Goal: Find contact information: Find contact information

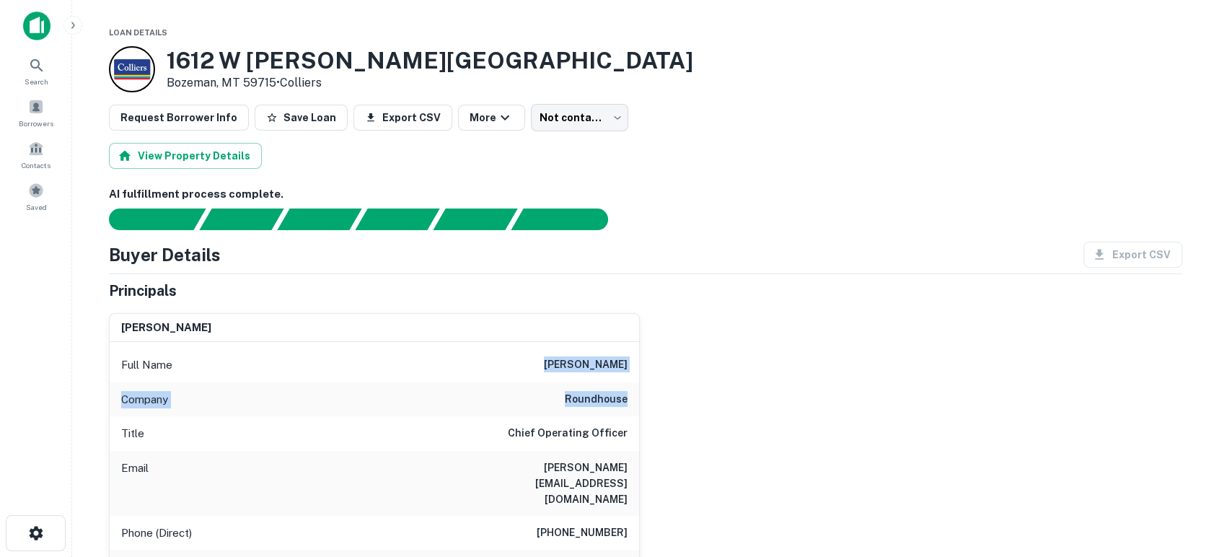
drag, startPoint x: 560, startPoint y: 366, endPoint x: 637, endPoint y: 402, distance: 85.5
click at [637, 402] on div "Full Name katherine vila Company roundhouse Title Chief Operating Officer Email…" at bounding box center [374, 548] width 529 height 412
click at [637, 402] on div "Company roundhouse" at bounding box center [374, 399] width 529 height 35
click at [821, 432] on div "katherine vila Full Name katherine vila Company roundhouse Title Chief Operatin…" at bounding box center [639, 528] width 1084 height 454
drag, startPoint x: 518, startPoint y: 467, endPoint x: 653, endPoint y: 468, distance: 135.6
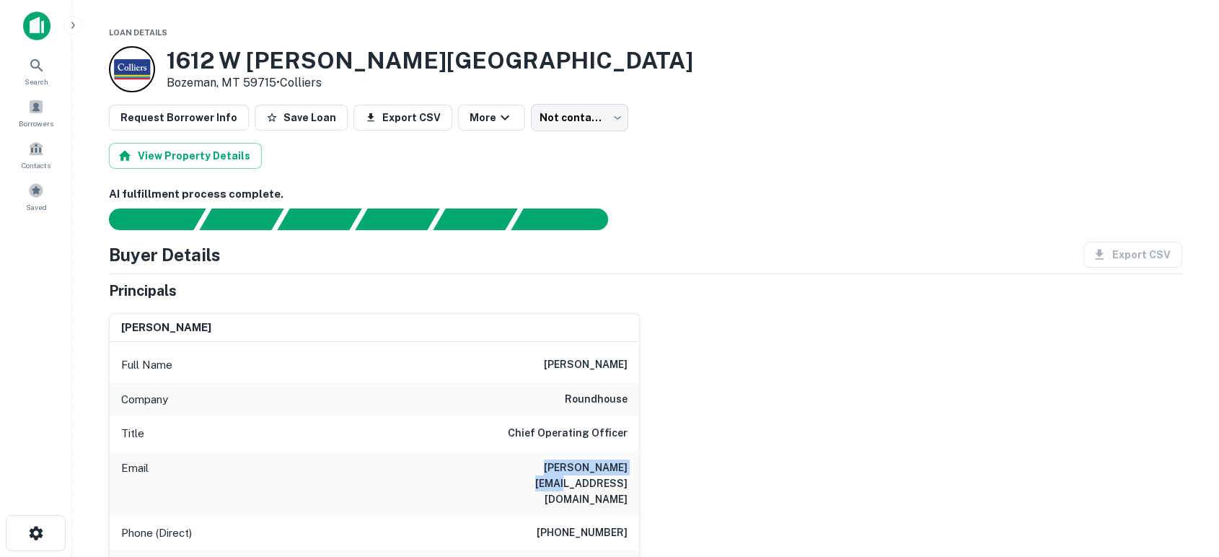
click at [653, 468] on div "katherine vila Full Name katherine vila Company roundhouse Title Chief Operatin…" at bounding box center [639, 528] width 1084 height 454
copy h6 "katie@rndhouse.com"
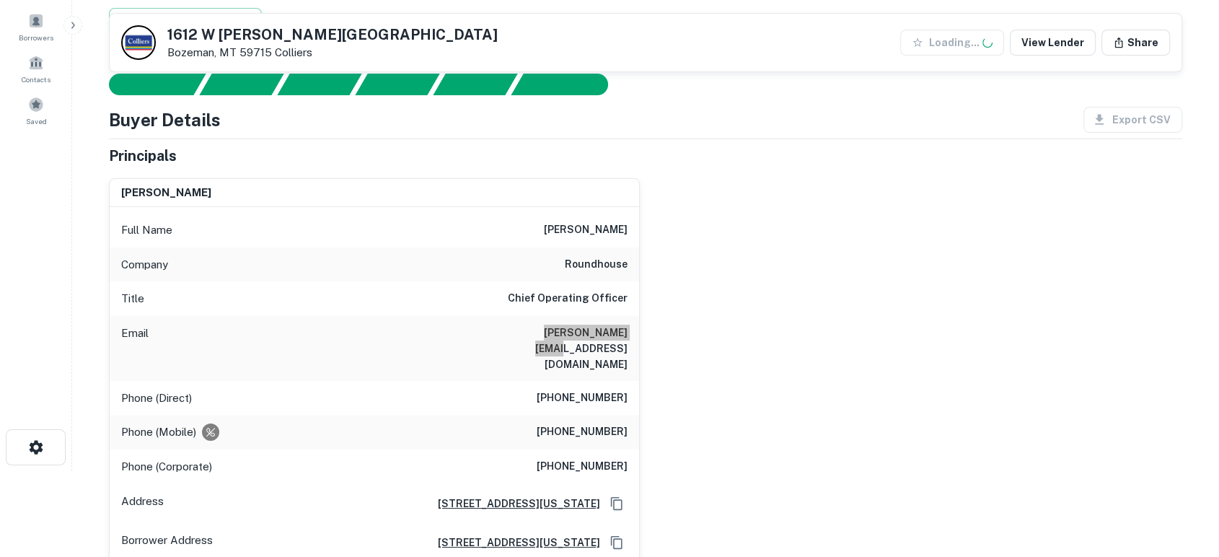
scroll to position [213, 0]
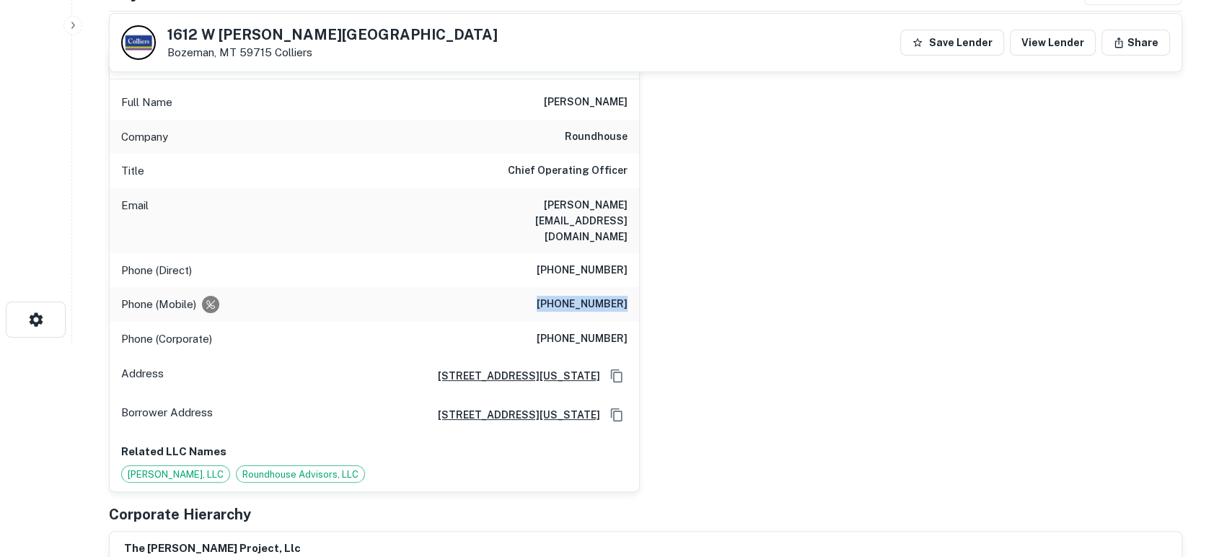
drag, startPoint x: 534, startPoint y: 265, endPoint x: 648, endPoint y: 270, distance: 114.8
click at [648, 270] on div "katherine vila Full Name katherine vila Company roundhouse Title Chief Operatin…" at bounding box center [639, 266] width 1084 height 454
copy h6 "(305) 338-1518"
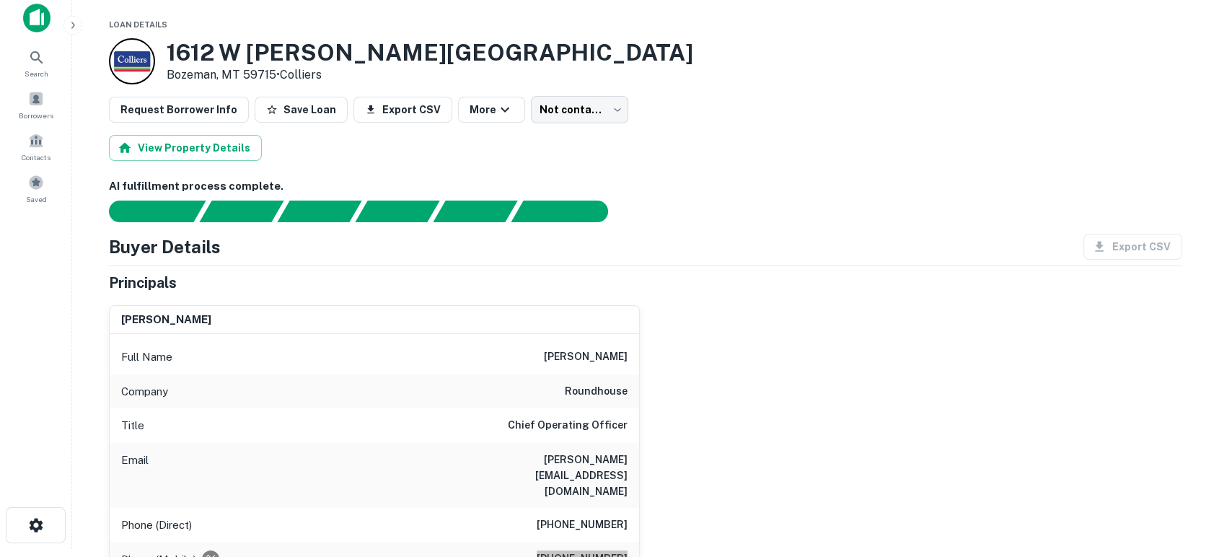
scroll to position [0, 0]
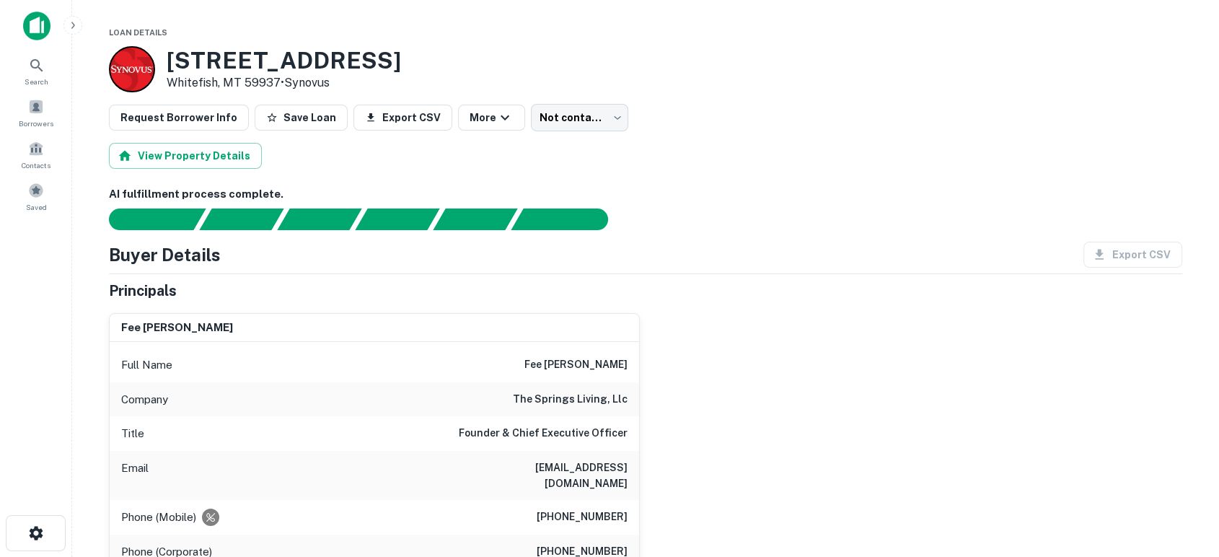
drag, startPoint x: 811, startPoint y: 431, endPoint x: 544, endPoint y: 495, distance: 274.9
click at [809, 432] on div "fee [PERSON_NAME] Full Name fee [PERSON_NAME] Company the springs living, llc T…" at bounding box center [639, 502] width 1084 height 403
drag, startPoint x: 448, startPoint y: 467, endPoint x: 642, endPoint y: 472, distance: 194.0
click at [642, 472] on div "fee [PERSON_NAME] Full Name fee [PERSON_NAME] Company the springs living, llc T…" at bounding box center [639, 502] width 1084 height 403
copy h6 "[EMAIL_ADDRESS][DOMAIN_NAME]"
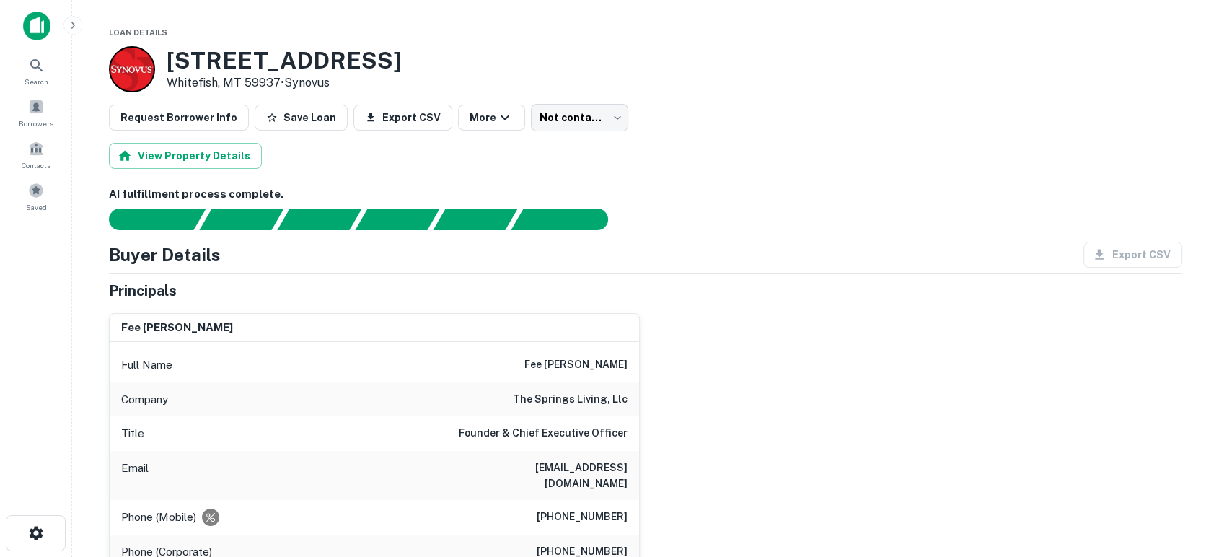
click at [876, 444] on div "fee [PERSON_NAME] Full Name fee [PERSON_NAME] Company the springs living, llc T…" at bounding box center [639, 502] width 1084 height 403
drag, startPoint x: 547, startPoint y: 500, endPoint x: 631, endPoint y: 496, distance: 84.4
click at [631, 500] on div "Phone (Mobile) [PHONE_NUMBER]" at bounding box center [374, 517] width 529 height 35
copy h6 "[PHONE_NUMBER]"
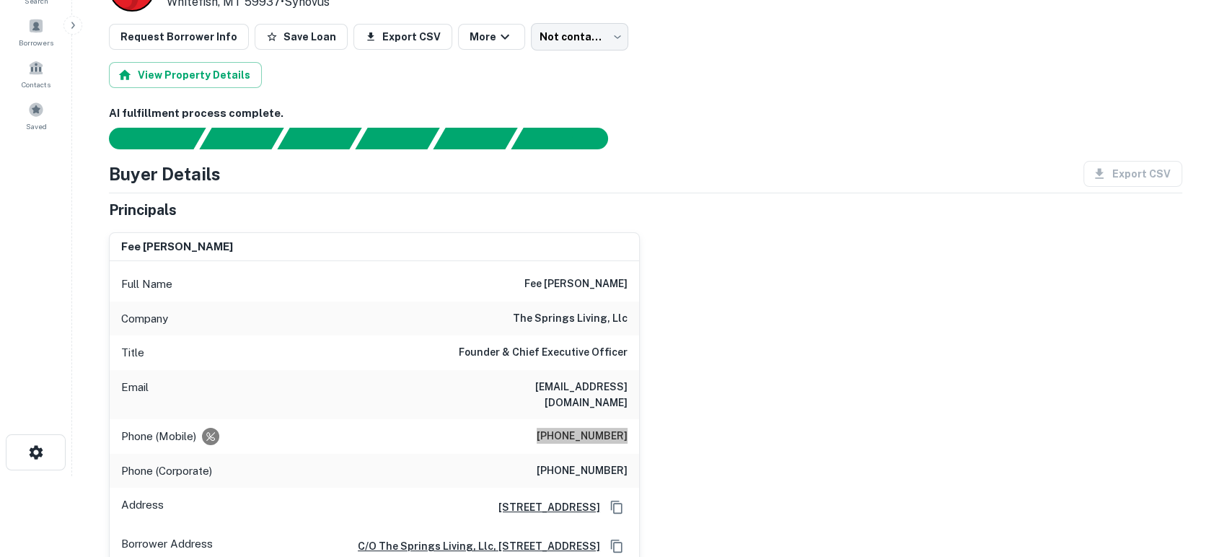
scroll to position [107, 0]
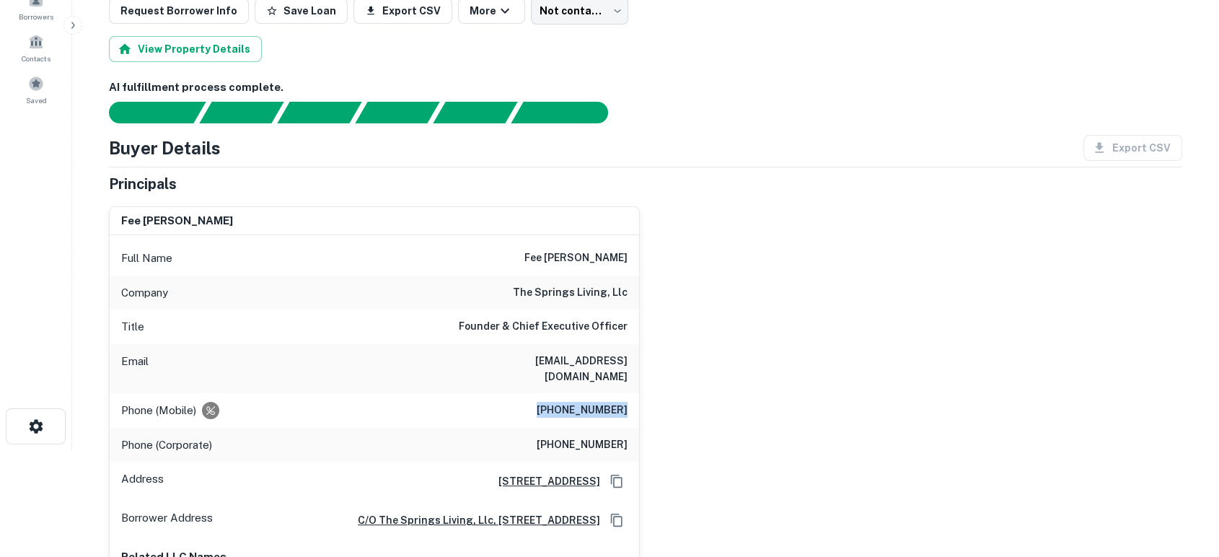
click at [936, 385] on div "fee [PERSON_NAME] Full Name fee [PERSON_NAME] Company the springs living, llc T…" at bounding box center [639, 396] width 1084 height 403
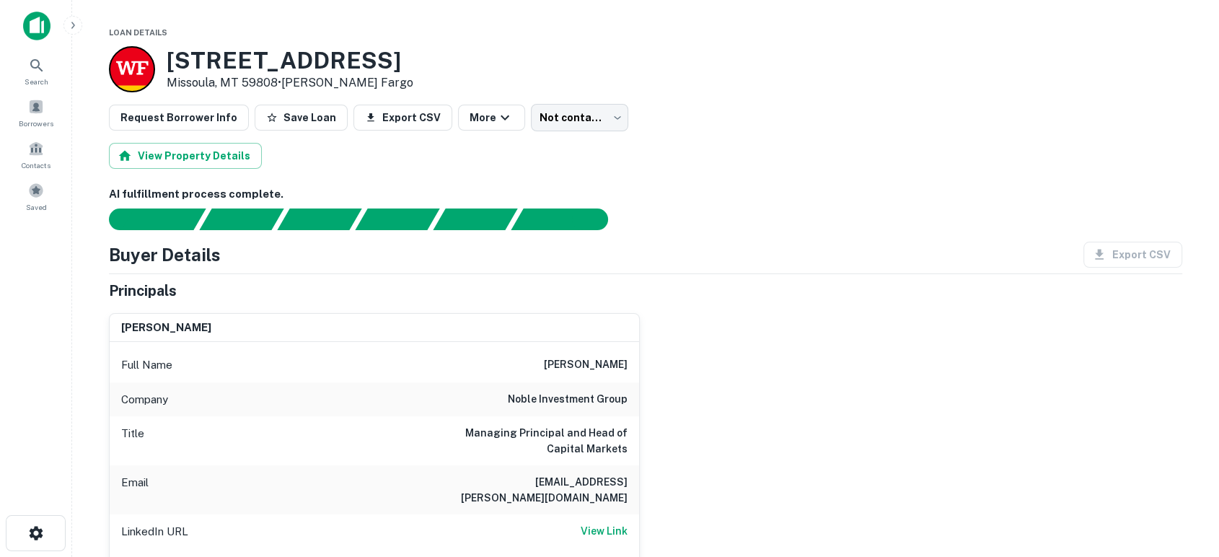
drag, startPoint x: 536, startPoint y: 373, endPoint x: 636, endPoint y: 362, distance: 100.2
click at [636, 362] on div "Full Name aditya bhoopathy" at bounding box center [374, 365] width 529 height 35
copy h6 "aditya bhoopathy"
click at [717, 425] on div "aditya bhoopathy Full Name aditya bhoopathy Company noble investment group Titl…" at bounding box center [639, 527] width 1084 height 453
click at [825, 456] on div "aditya bhoopathy Full Name aditya bhoopathy Company noble investment group Titl…" at bounding box center [639, 527] width 1084 height 453
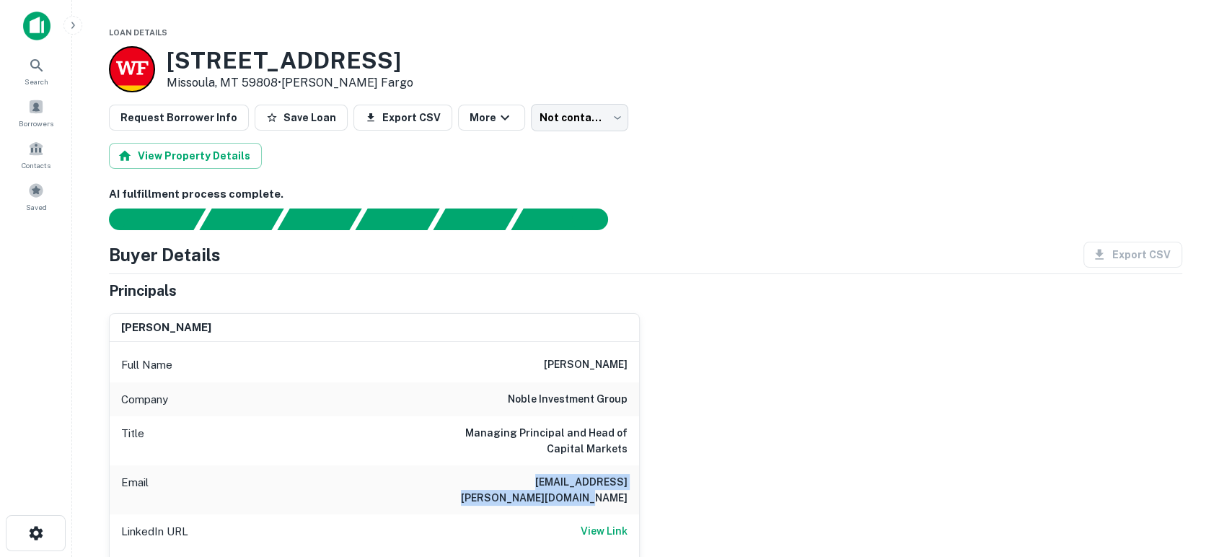
drag, startPoint x: 446, startPoint y: 479, endPoint x: 629, endPoint y: 495, distance: 184.5
click at [629, 495] on div "Email aditya.bhoopathy@nobleinvestment.com" at bounding box center [374, 489] width 529 height 49
copy h6 "aditya.bhoopathy@nobleinvestment.com"
click at [777, 457] on div "aditya bhoopathy Full Name aditya bhoopathy Company noble investment group Titl…" at bounding box center [639, 527] width 1084 height 453
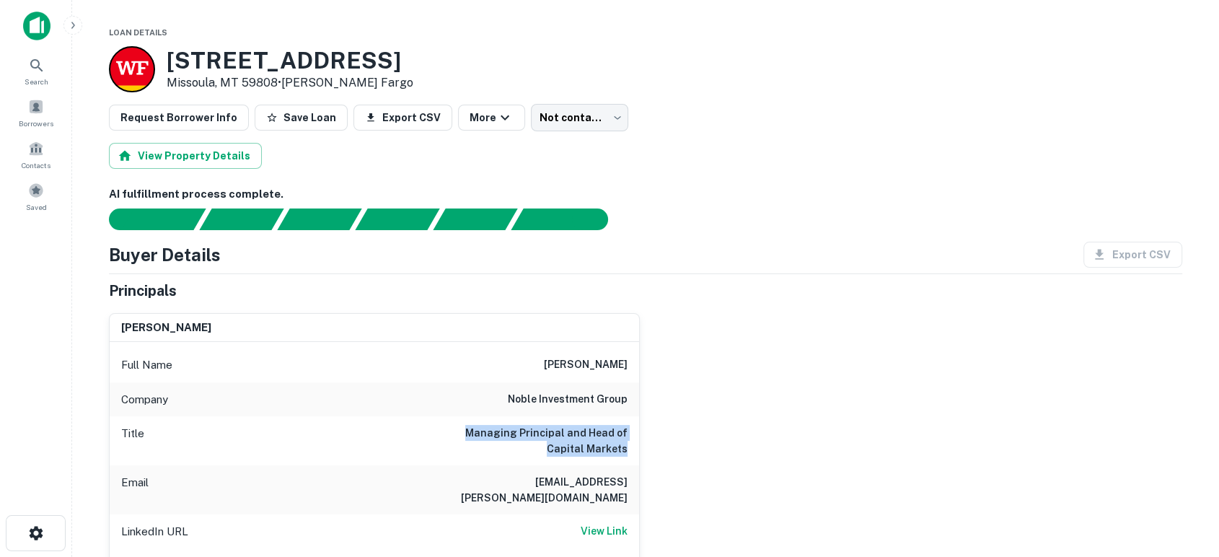
drag, startPoint x: 446, startPoint y: 434, endPoint x: 632, endPoint y: 446, distance: 186.4
click at [632, 446] on div "Title Managing Principal and Head of Capital Markets" at bounding box center [374, 440] width 529 height 49
copy h6 "Managing Principal and Head of Capital Markets"
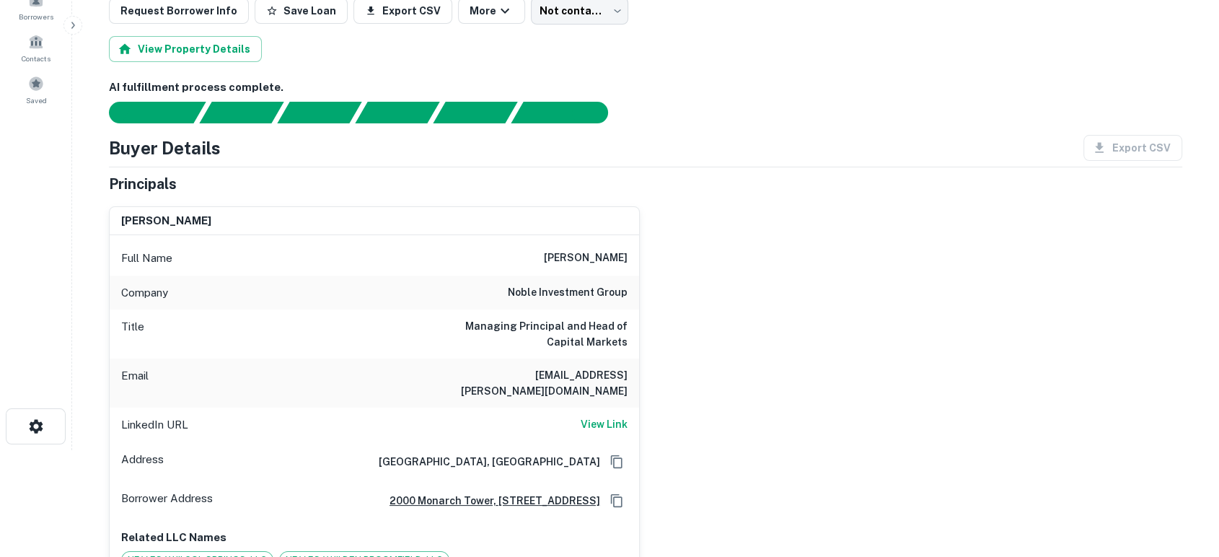
click at [852, 420] on div "aditya bhoopathy Full Name aditya bhoopathy Company noble investment group Titl…" at bounding box center [639, 421] width 1084 height 453
click at [877, 307] on div "aditya bhoopathy Full Name aditya bhoopathy Company noble investment group Titl…" at bounding box center [639, 421] width 1084 height 453
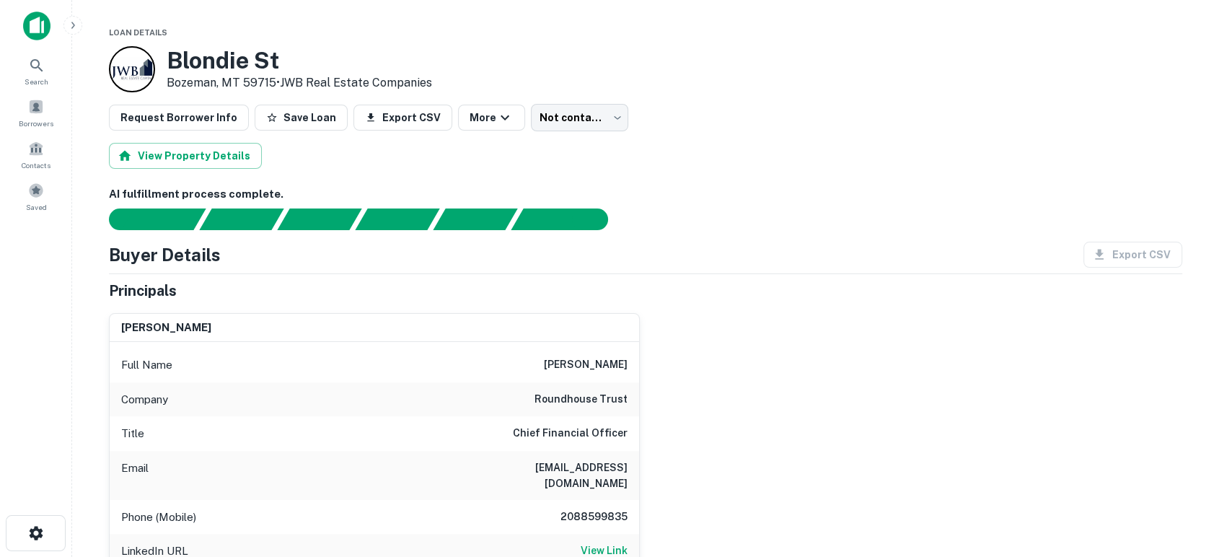
drag, startPoint x: 260, startPoint y: 63, endPoint x: 295, endPoint y: 91, distance: 44.7
click at [291, 81] on div "Blondie St Bozeman, MT 59715 • JWB Real Estate Companies" at bounding box center [299, 69] width 265 height 45
drag, startPoint x: 355, startPoint y: 31, endPoint x: 317, endPoint y: 0, distance: 49.8
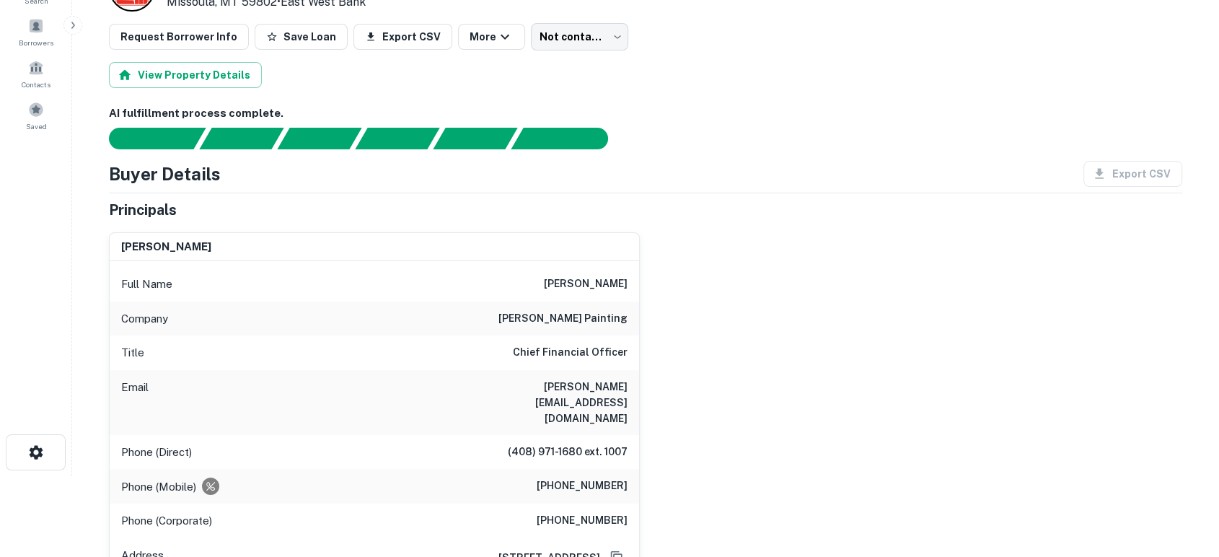
scroll to position [107, 0]
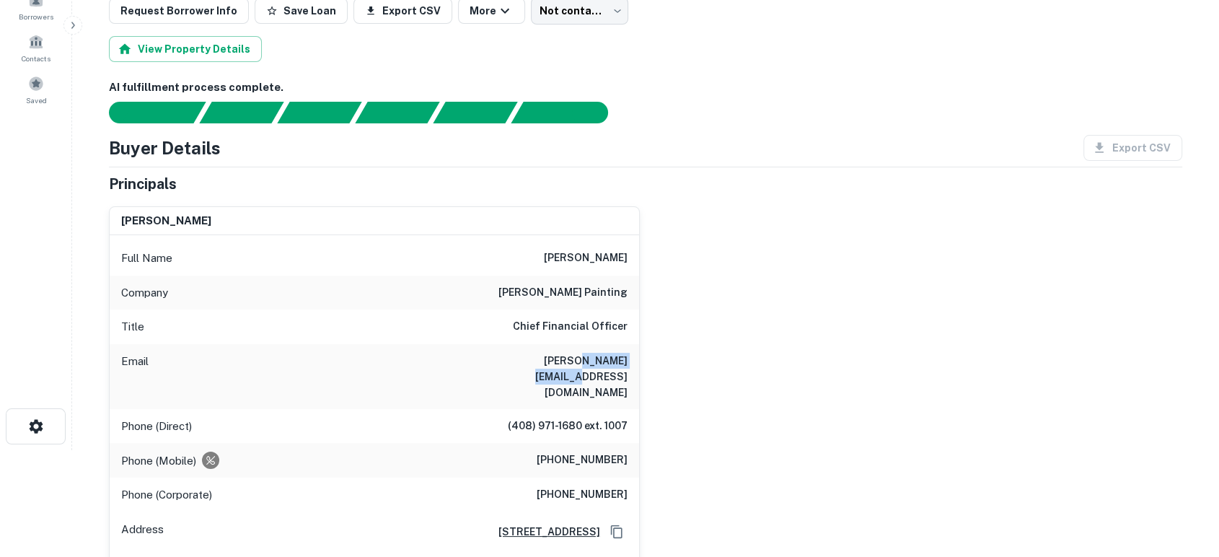
drag, startPoint x: 536, startPoint y: 360, endPoint x: 606, endPoint y: 355, distance: 69.4
click at [606, 355] on h6 "[PERSON_NAME][EMAIL_ADDRESS][DOMAIN_NAME]" at bounding box center [540, 377] width 173 height 48
copy h6 "dinapolicapital"
click at [850, 454] on div "[PERSON_NAME] Full Name [PERSON_NAME] Company [PERSON_NAME] painting Title Chie…" at bounding box center [639, 393] width 1084 height 396
drag, startPoint x: 485, startPoint y: 356, endPoint x: 630, endPoint y: 355, distance: 145.7
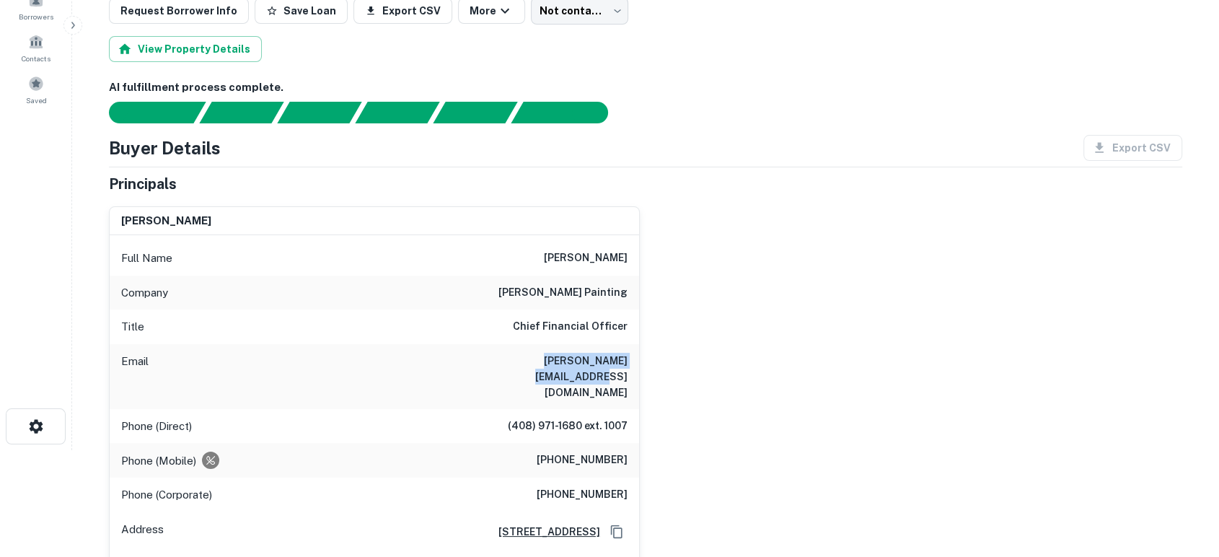
click at [630, 355] on div "Email [PERSON_NAME][EMAIL_ADDRESS][DOMAIN_NAME]" at bounding box center [374, 376] width 529 height 65
copy h6 "[PERSON_NAME][EMAIL_ADDRESS][DOMAIN_NAME]"
drag, startPoint x: 552, startPoint y: 430, endPoint x: 663, endPoint y: 431, distance: 111.8
click at [663, 431] on div "[PERSON_NAME] Full Name [PERSON_NAME] Company [PERSON_NAME] painting Title Chie…" at bounding box center [639, 393] width 1084 height 396
copy h6 "[PHONE_NUMBER]"
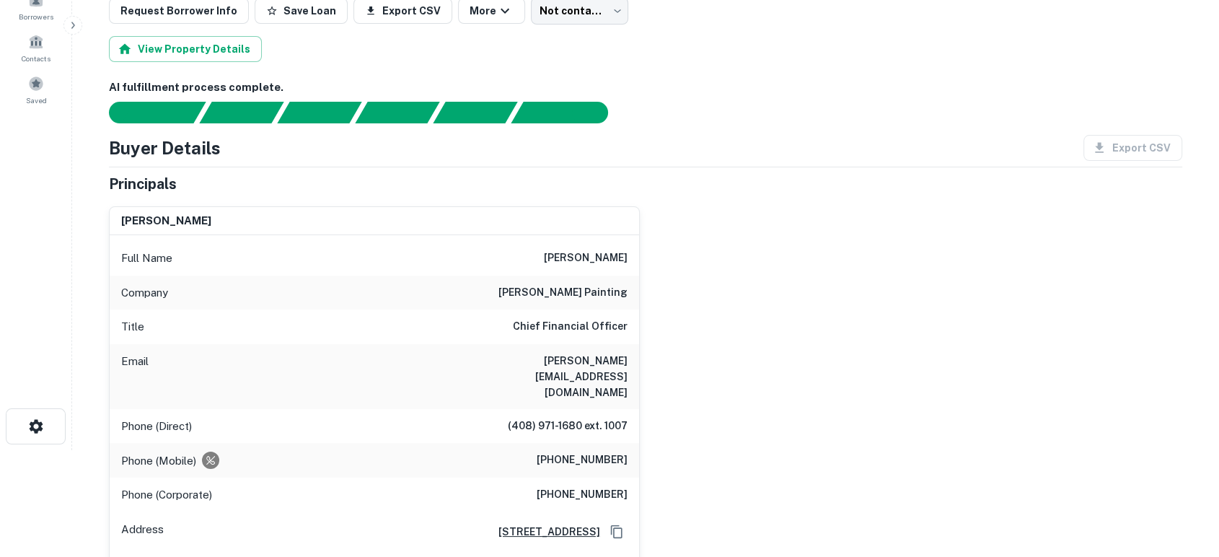
click at [890, 402] on div "[PERSON_NAME] Full Name [PERSON_NAME] Company [PERSON_NAME] painting Title Chie…" at bounding box center [639, 393] width 1084 height 396
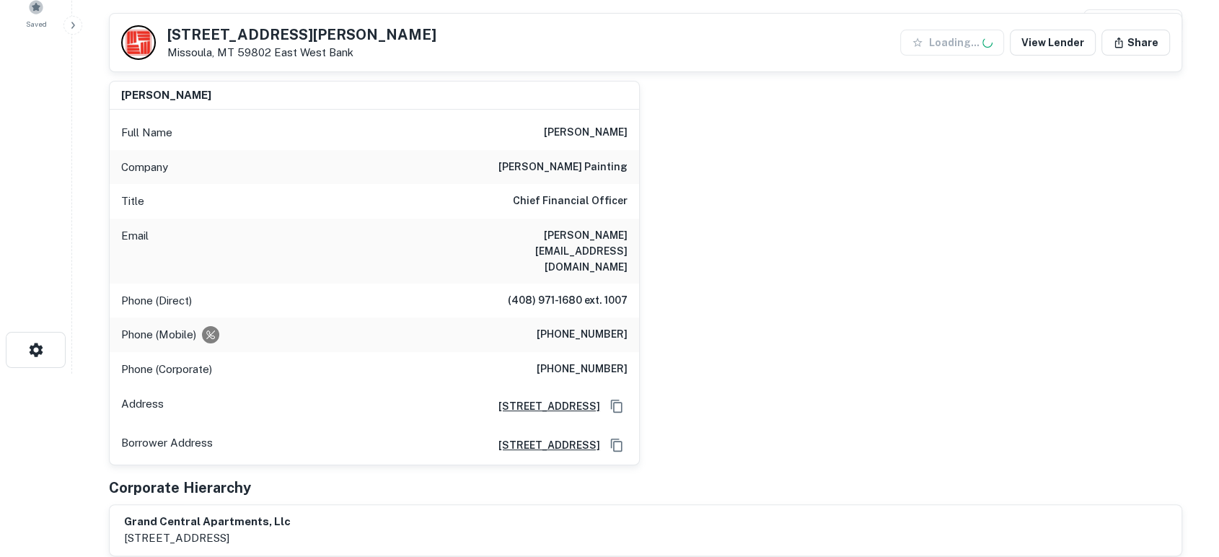
scroll to position [213, 0]
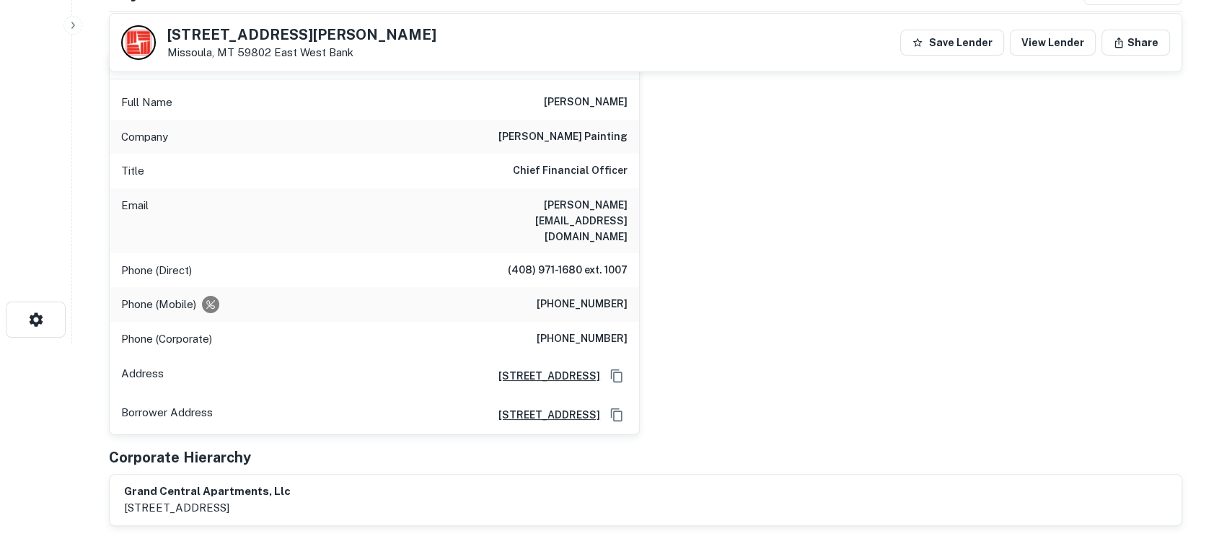
drag, startPoint x: 1035, startPoint y: 344, endPoint x: 1081, endPoint y: 319, distance: 52.6
click at [1035, 341] on div "[PERSON_NAME] Full Name [PERSON_NAME] Company [PERSON_NAME] painting Title Chie…" at bounding box center [639, 237] width 1084 height 396
